Goal: Go to known website: Access a specific website the user already knows

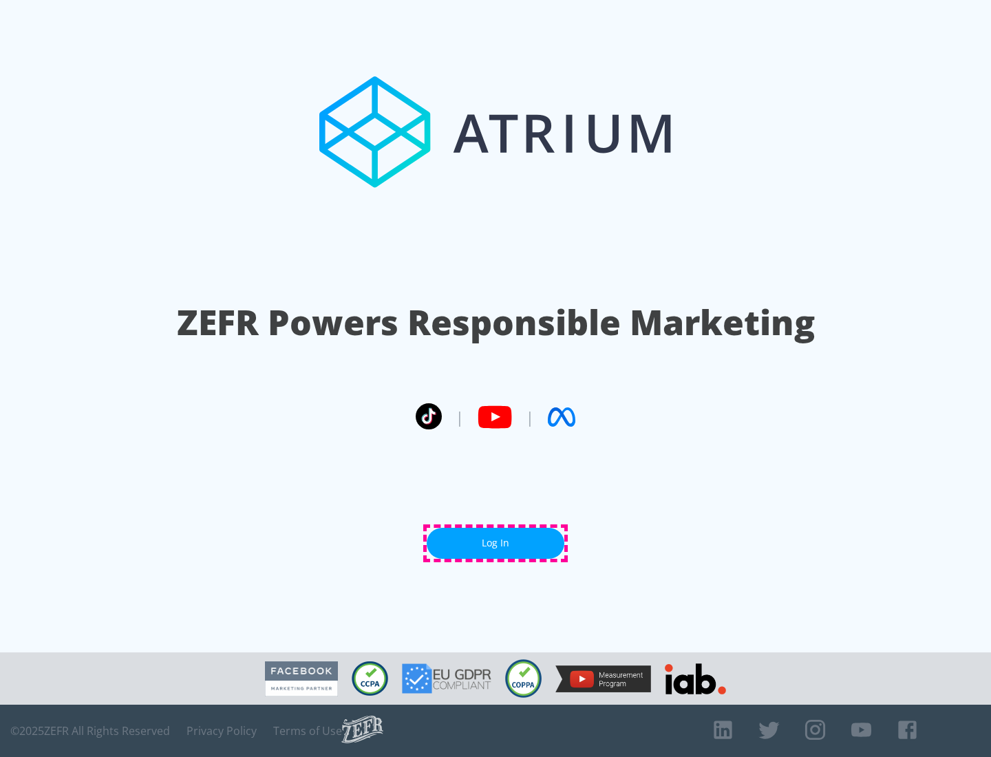
click at [496, 543] on link "Log In" at bounding box center [496, 543] width 138 height 31
